Goal: Find specific page/section: Find specific page/section

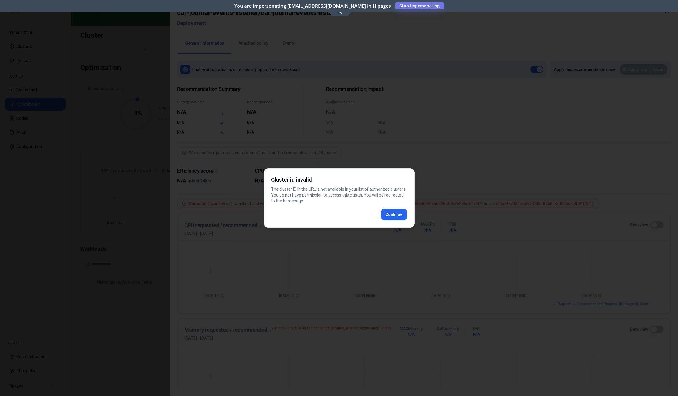
scroll to position [117, 0]
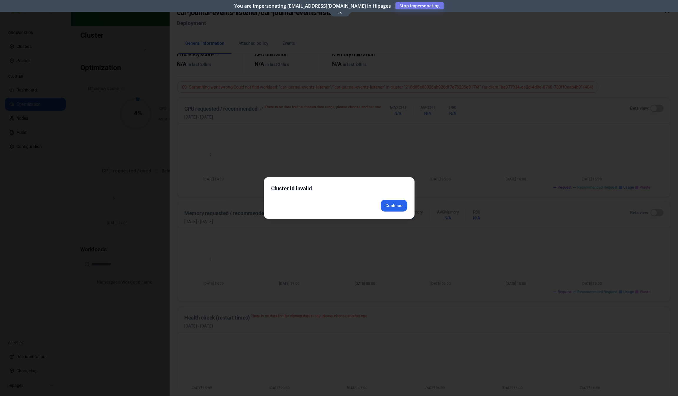
click at [396, 212] on div "Cluster id invalid Continue" at bounding box center [339, 198] width 151 height 42
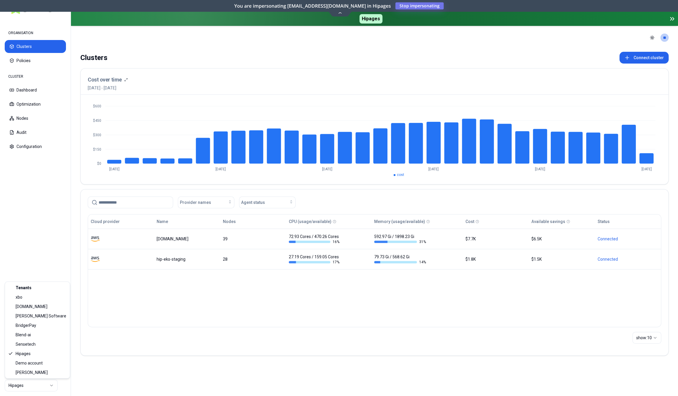
click at [32, 387] on html "ORGANISATION Clusters Policies CLUSTER Dashboard Optimization Nodes Audit Confi…" at bounding box center [339, 198] width 678 height 396
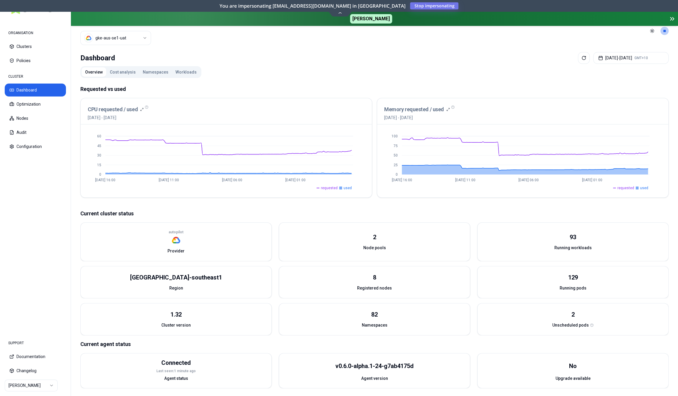
scroll to position [14, 0]
click at [45, 108] on button "Optimization" at bounding box center [35, 104] width 61 height 13
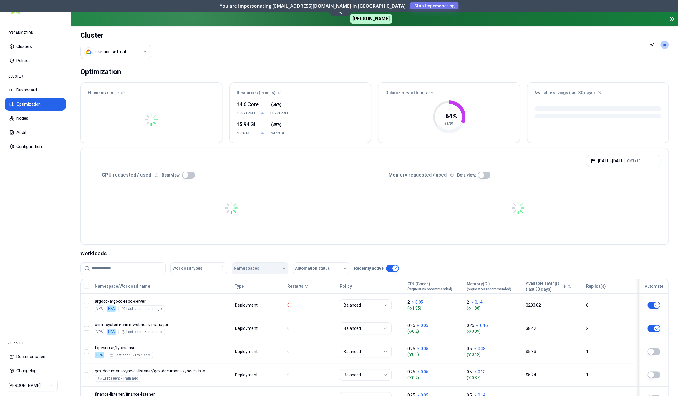
click at [272, 270] on div "Namespaces" at bounding box center [260, 269] width 52 height 6
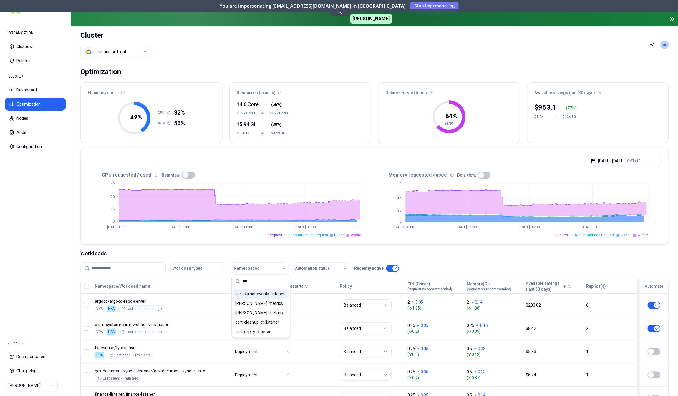
type input "***"
click at [266, 291] on span "car-journal-events-listener" at bounding box center [259, 294] width 49 height 6
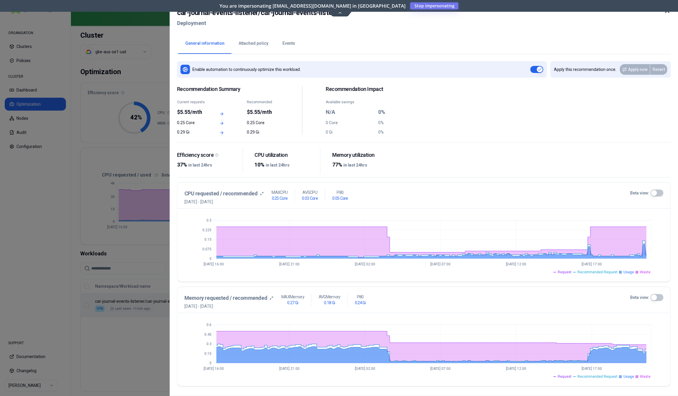
click at [285, 41] on button "Events" at bounding box center [288, 43] width 27 height 21
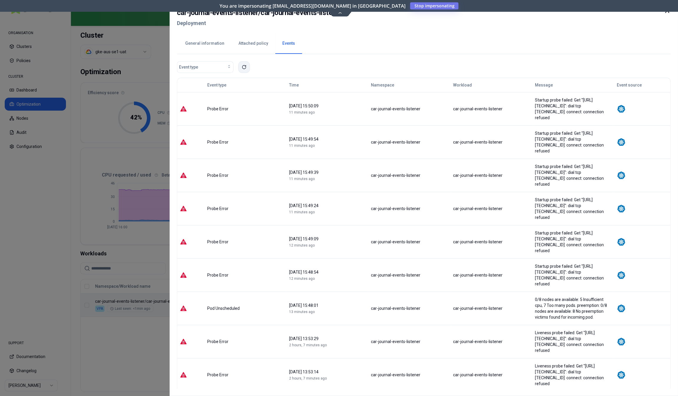
click at [245, 69] on icon at bounding box center [244, 67] width 4 height 4
